Goal: Task Accomplishment & Management: Complete application form

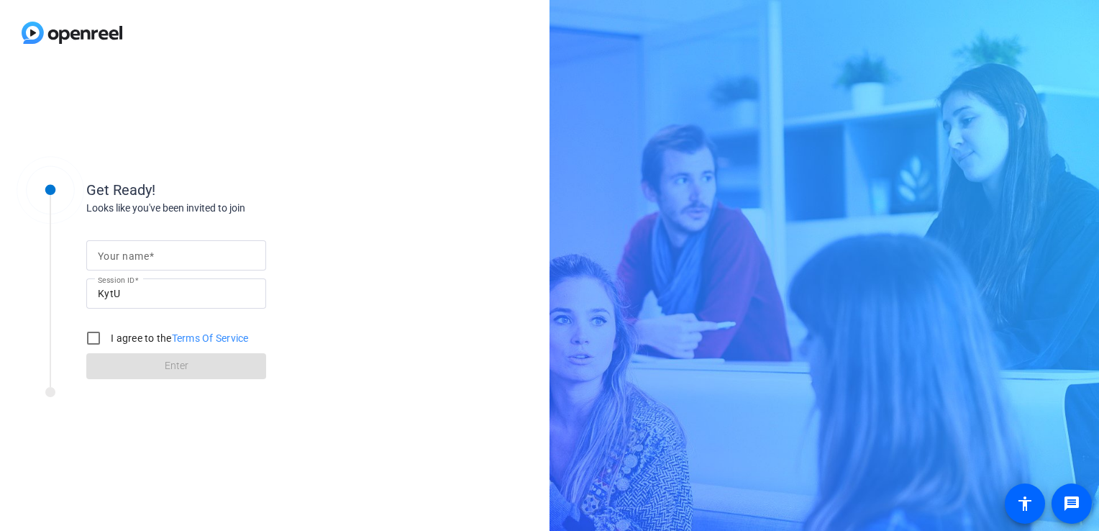
click at [115, 253] on mat-label "Your name" at bounding box center [123, 256] width 51 height 12
click at [115, 253] on input "Your name" at bounding box center [176, 255] width 157 height 17
type input "[PERSON_NAME]"
click at [66, 332] on div at bounding box center [50, 266] width 72 height 225
click at [97, 336] on input "I agree to the Terms Of Service" at bounding box center [93, 338] width 29 height 29
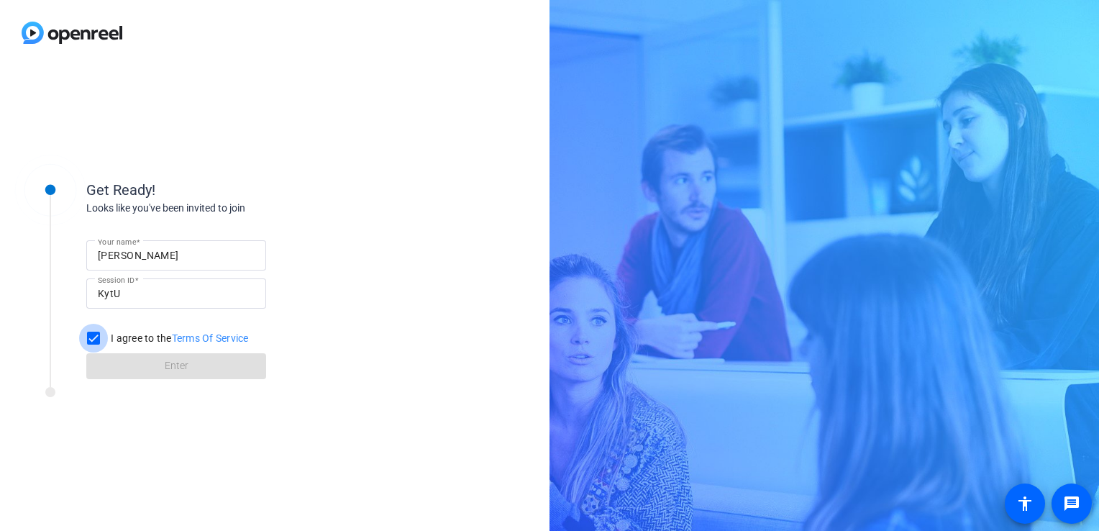
checkbox input "true"
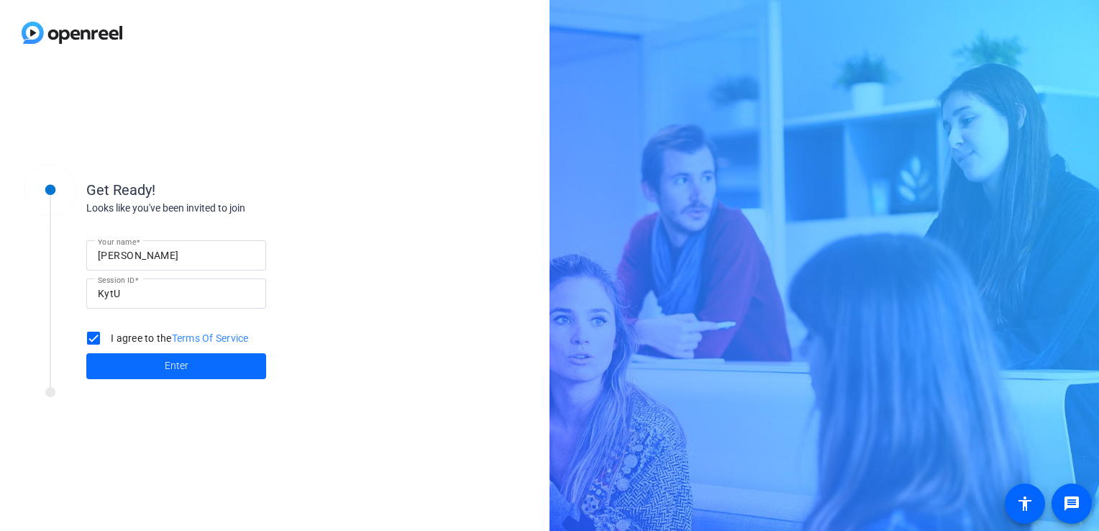
click at [193, 370] on span at bounding box center [176, 366] width 180 height 35
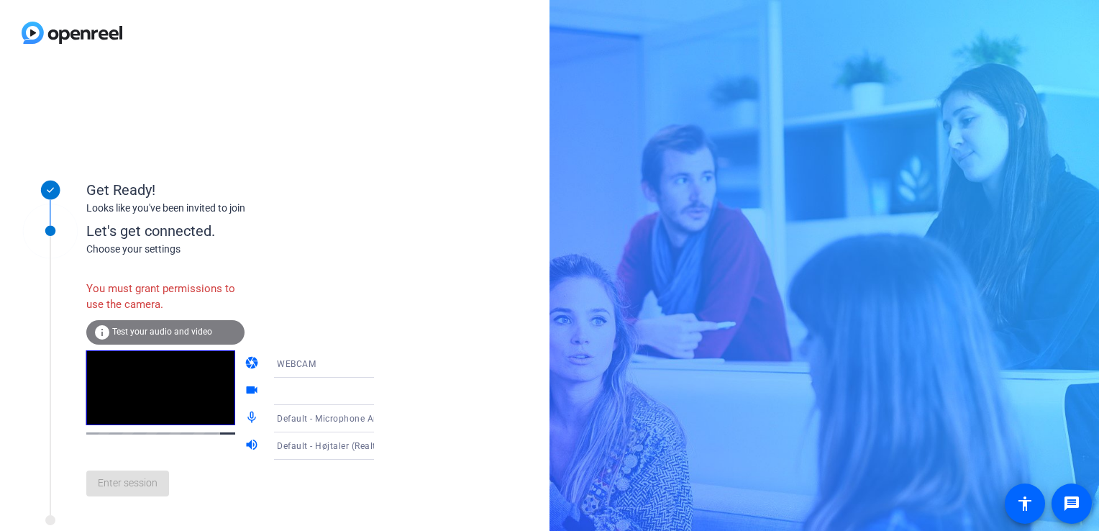
click at [385, 364] on icon at bounding box center [388, 364] width 7 height 4
click at [190, 372] on div at bounding box center [549, 265] width 1099 height 531
click at [180, 333] on span "Test your audio and video" at bounding box center [162, 331] width 100 height 10
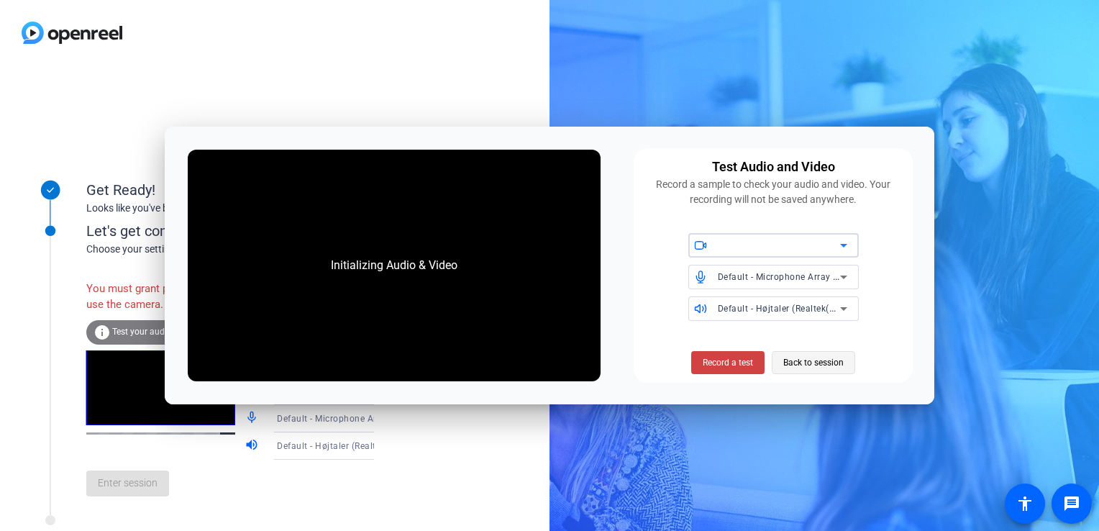
click at [825, 362] on span "Back to session" at bounding box center [813, 362] width 60 height 27
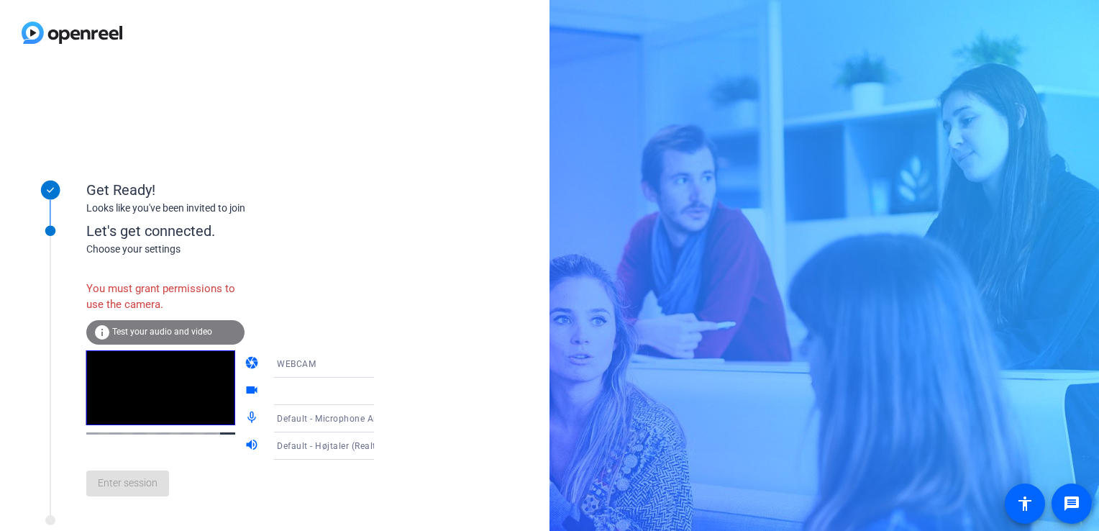
click at [138, 491] on div "Enter session" at bounding box center [244, 482] width 317 height 47
click at [380, 364] on icon at bounding box center [388, 363] width 17 height 17
click at [351, 322] on div at bounding box center [549, 265] width 1099 height 531
click at [380, 361] on icon at bounding box center [388, 363] width 17 height 17
click at [357, 362] on div at bounding box center [549, 265] width 1099 height 531
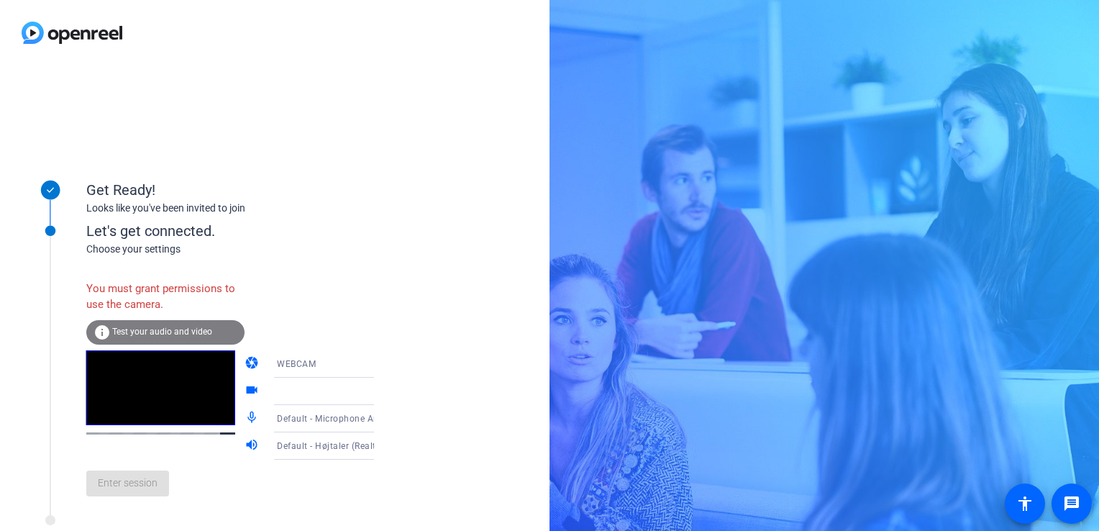
click at [380, 386] on icon at bounding box center [388, 390] width 17 height 17
click at [380, 388] on icon at bounding box center [388, 390] width 17 height 17
click at [328, 292] on div "You must grant permissions to use the camera. info Test your audio and video ca…" at bounding box center [244, 390] width 317 height 234
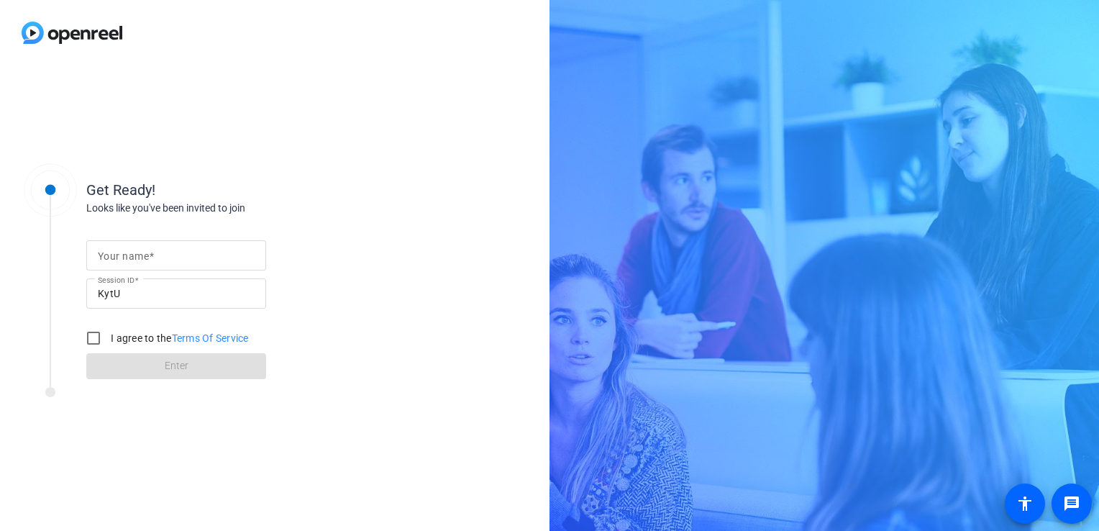
click at [156, 252] on input "Your name" at bounding box center [176, 255] width 157 height 17
type input "[PERSON_NAME]"
click at [93, 339] on input "I agree to the Terms Of Service" at bounding box center [93, 338] width 29 height 29
checkbox input "true"
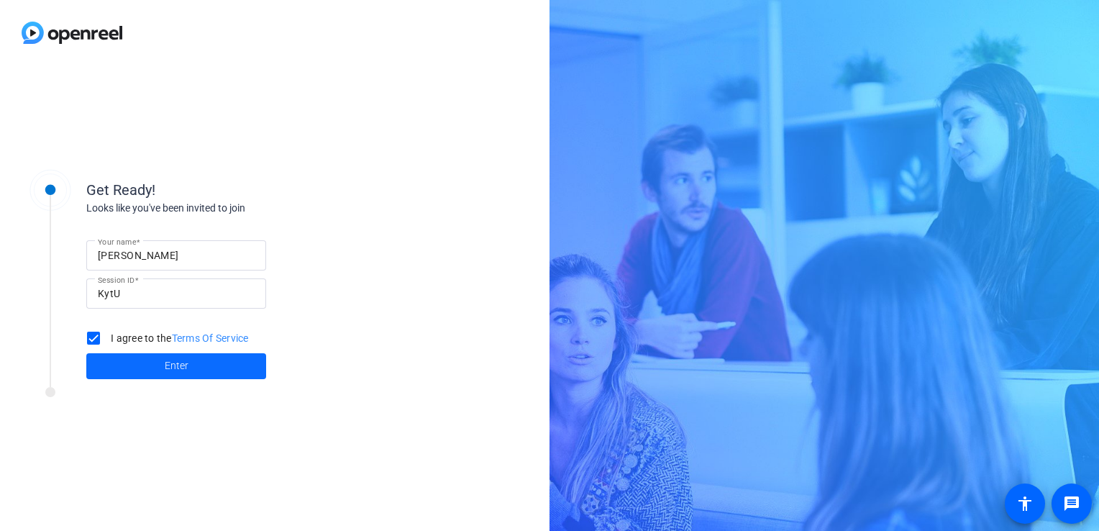
click at [176, 369] on span "Enter" at bounding box center [177, 365] width 24 height 15
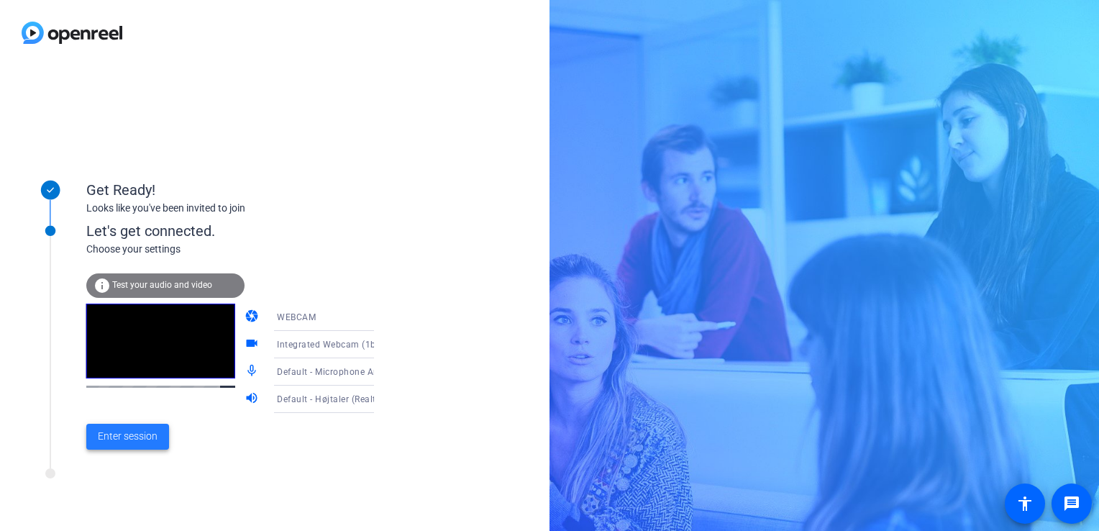
click at [141, 436] on span "Enter session" at bounding box center [128, 435] width 60 height 15
